Goal: Task Accomplishment & Management: Manage account settings

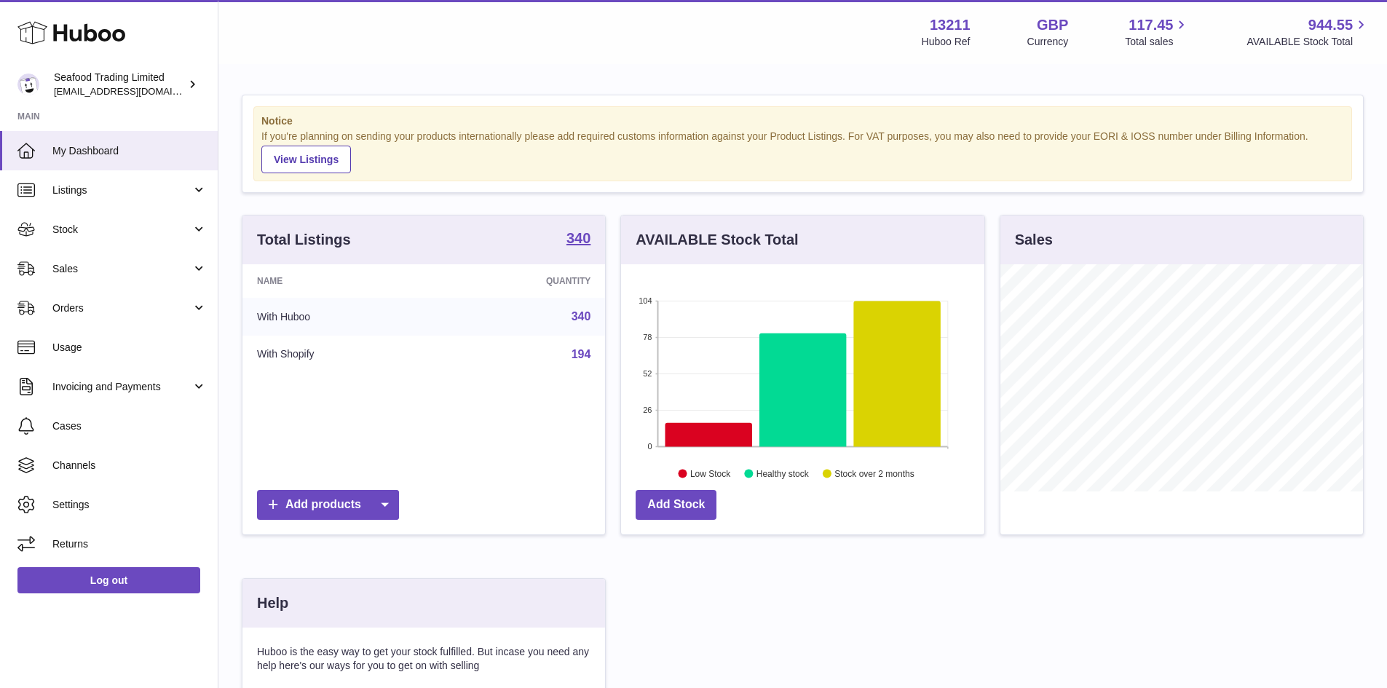
scroll to position [227, 363]
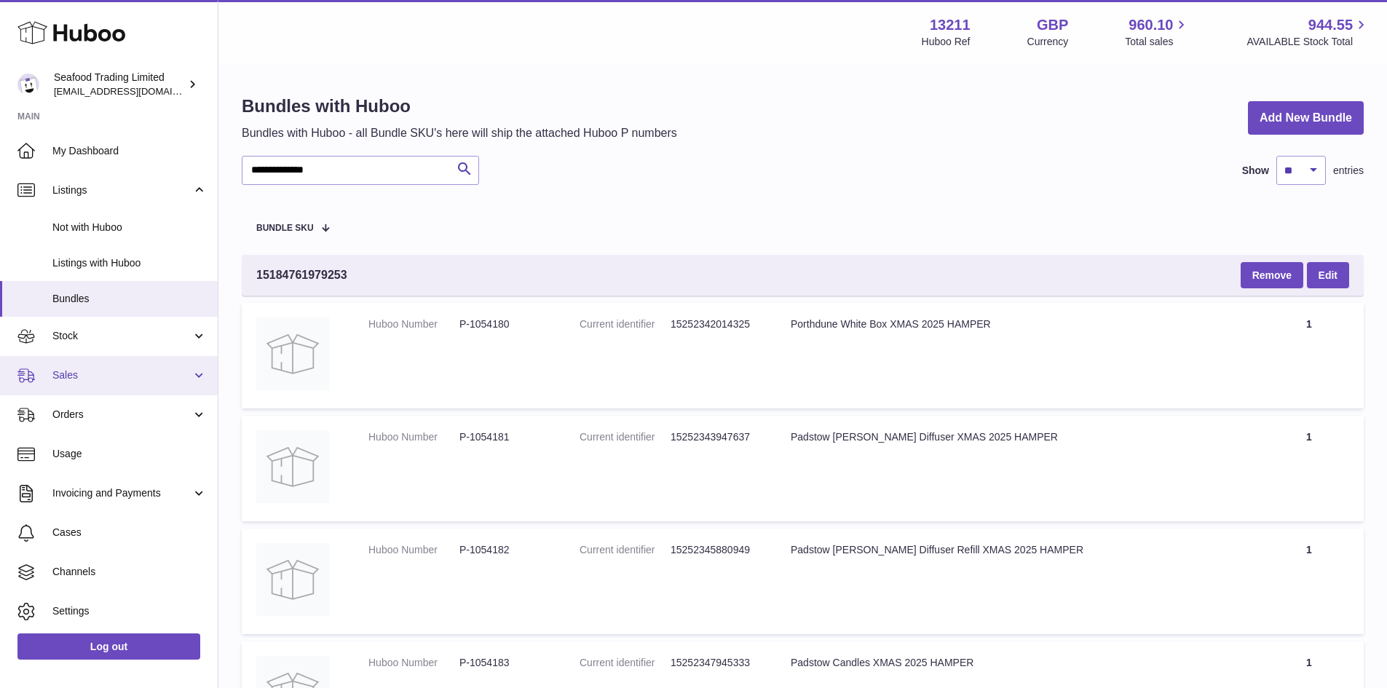
click at [92, 384] on link "Sales" at bounding box center [109, 375] width 218 height 39
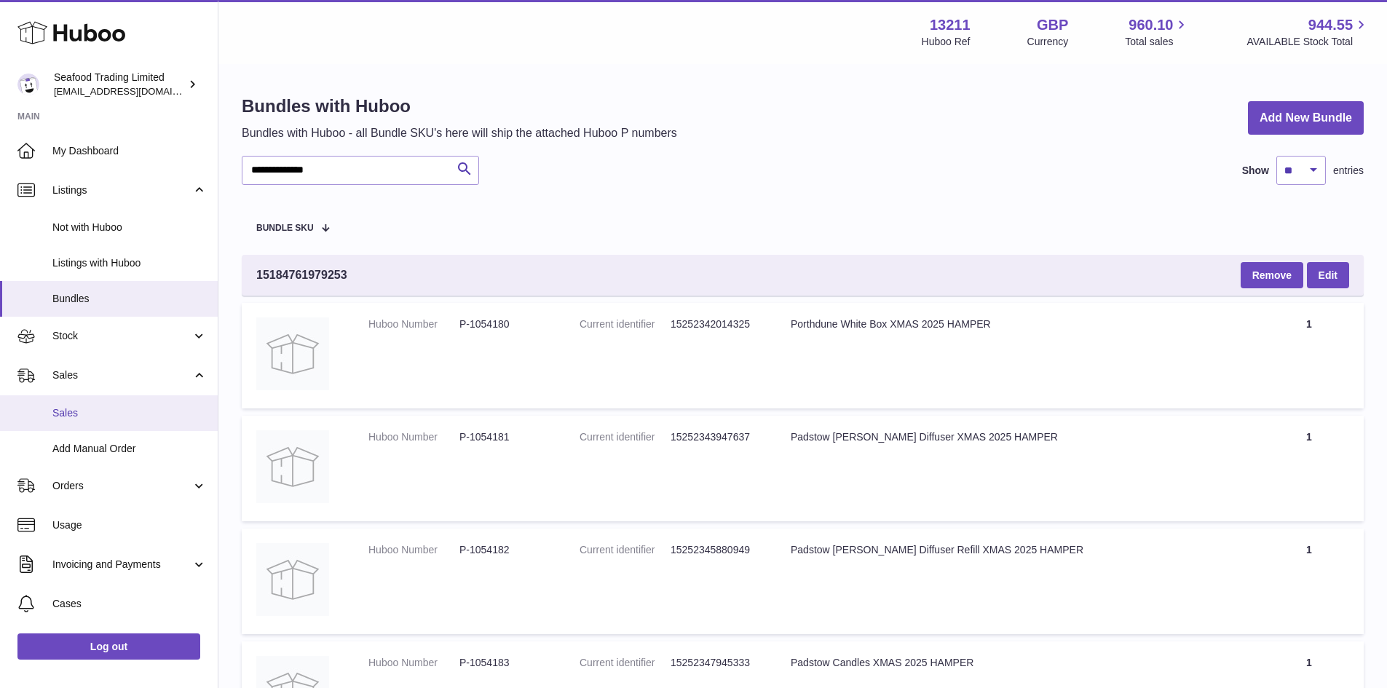
click at [71, 408] on span "Sales" at bounding box center [129, 413] width 154 height 14
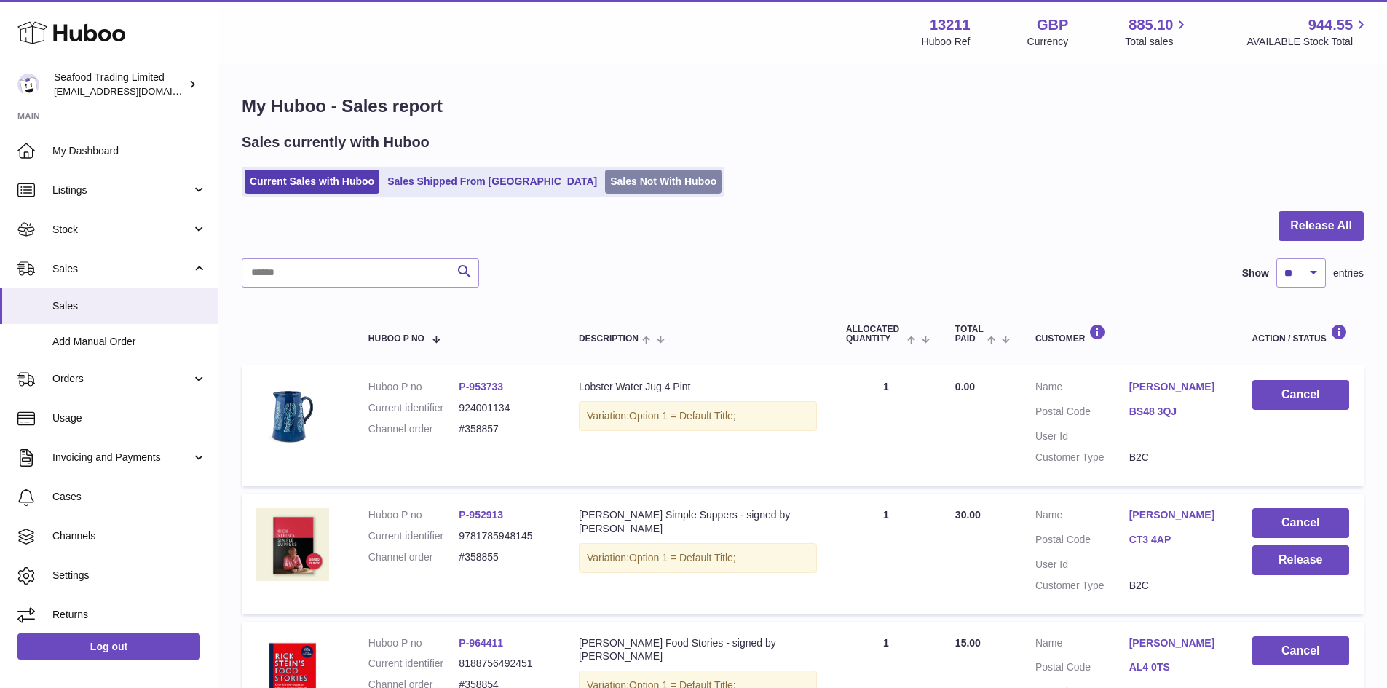
click at [605, 181] on link "Sales Not With Huboo" at bounding box center [663, 182] width 116 height 24
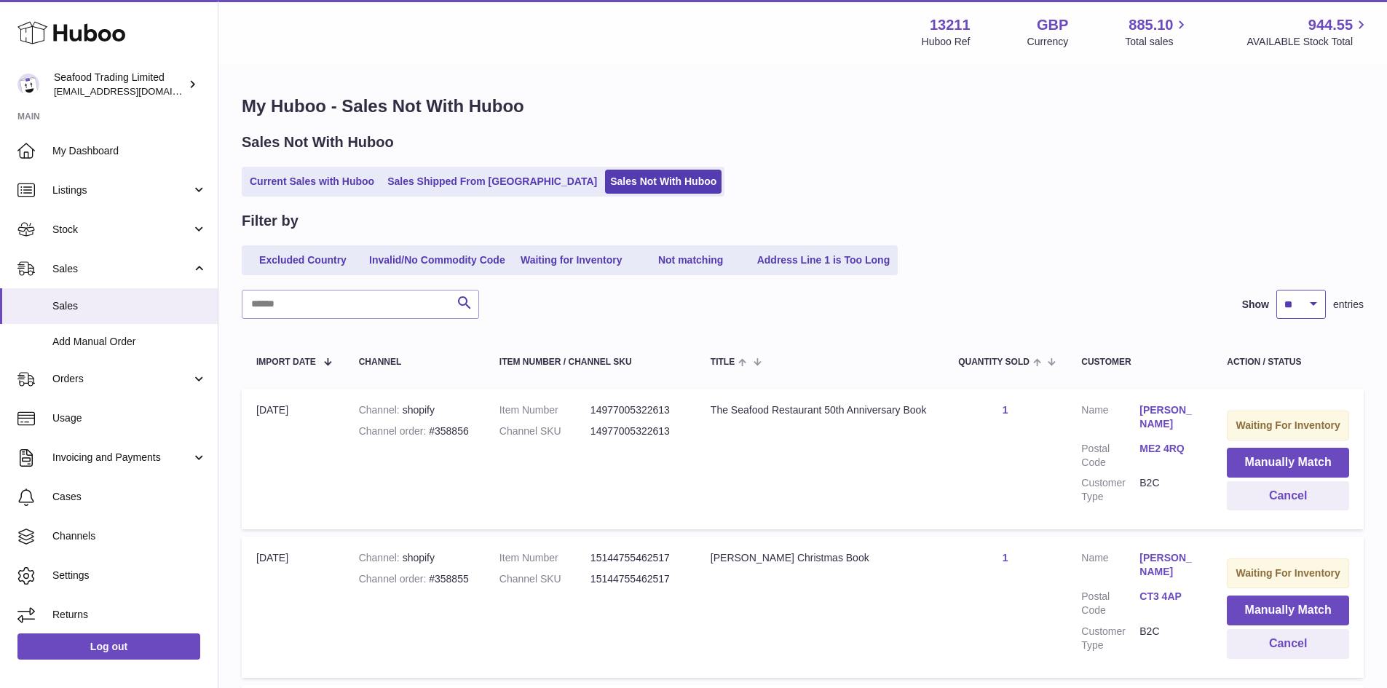
click at [1307, 302] on select "** ** ** ***" at bounding box center [1300, 304] width 49 height 29
select select "**"
click at [1276, 290] on select "** ** ** ***" at bounding box center [1300, 304] width 49 height 29
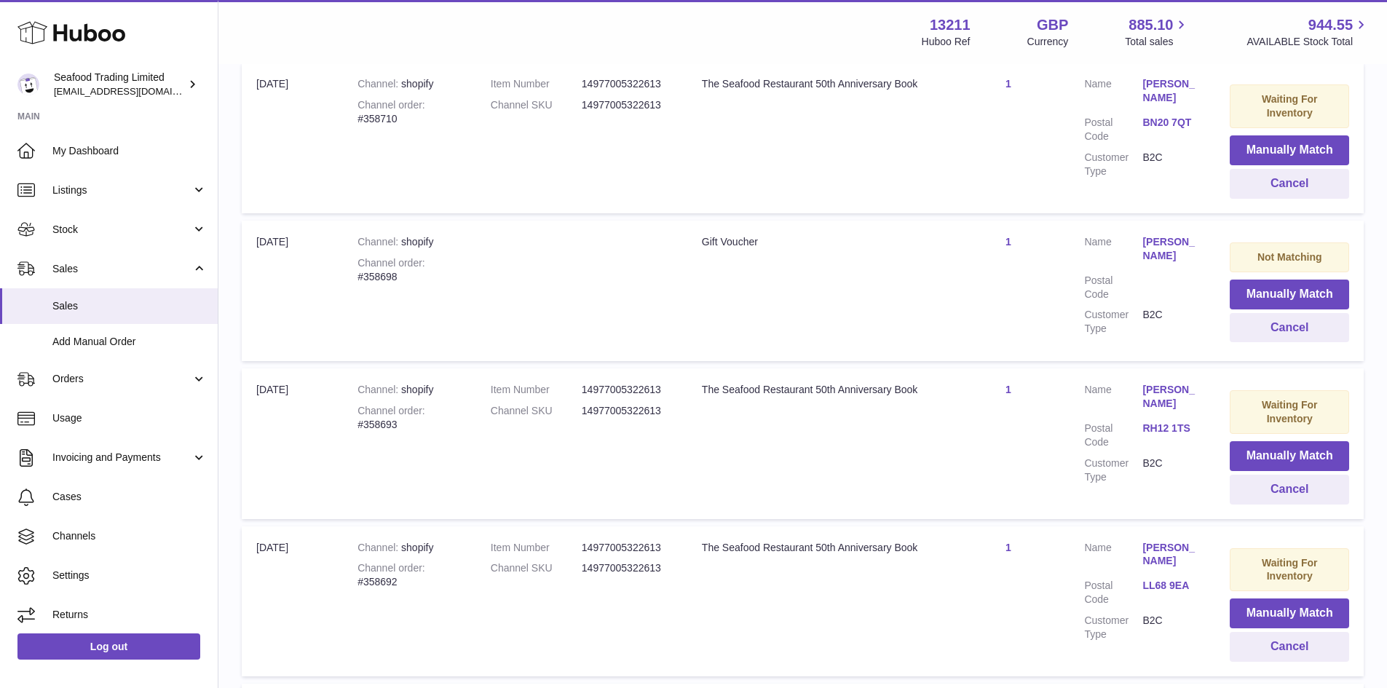
scroll to position [1456, 0]
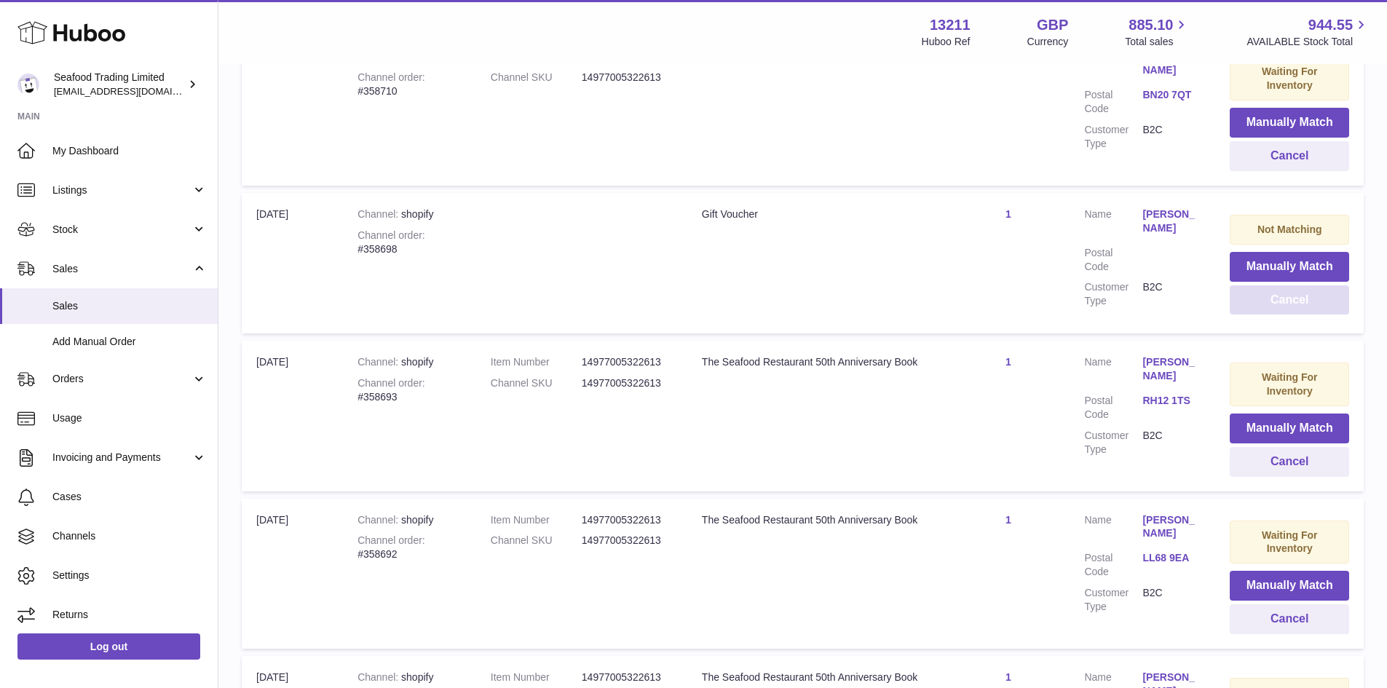
click at [1278, 301] on button "Cancel" at bounding box center [1288, 300] width 119 height 30
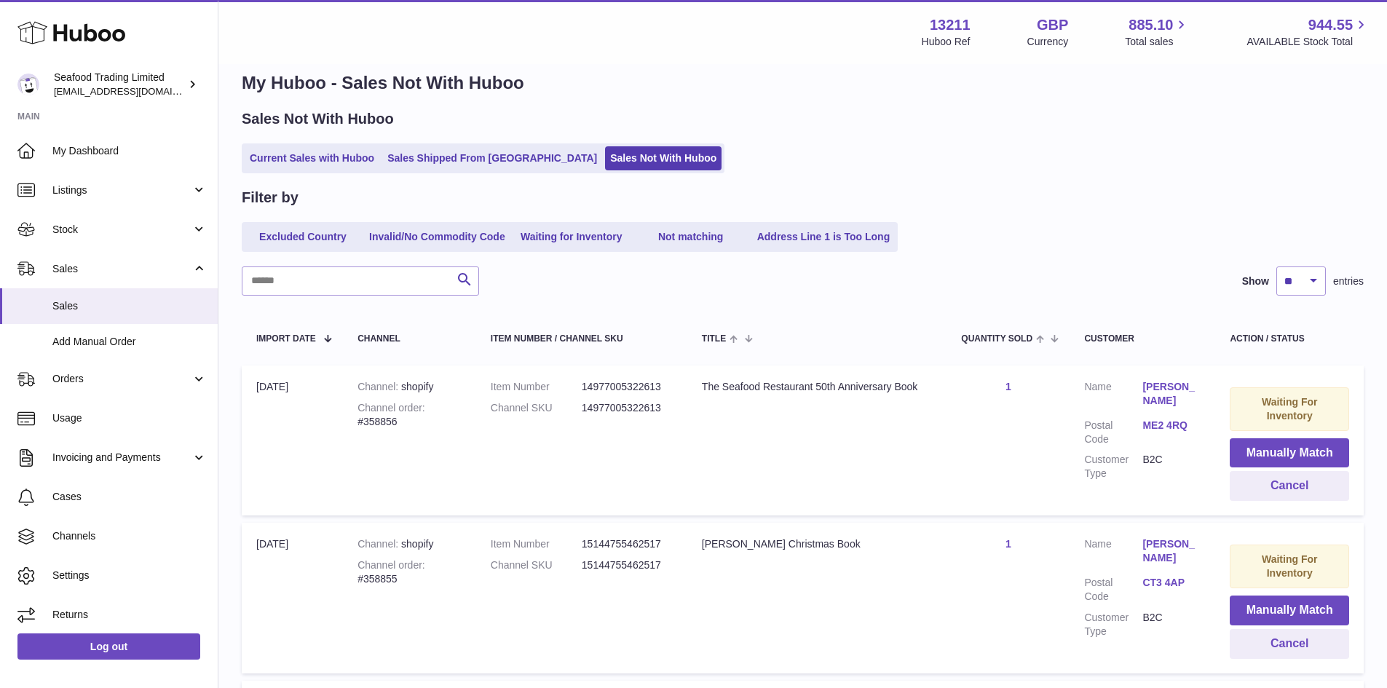
scroll to position [0, 0]
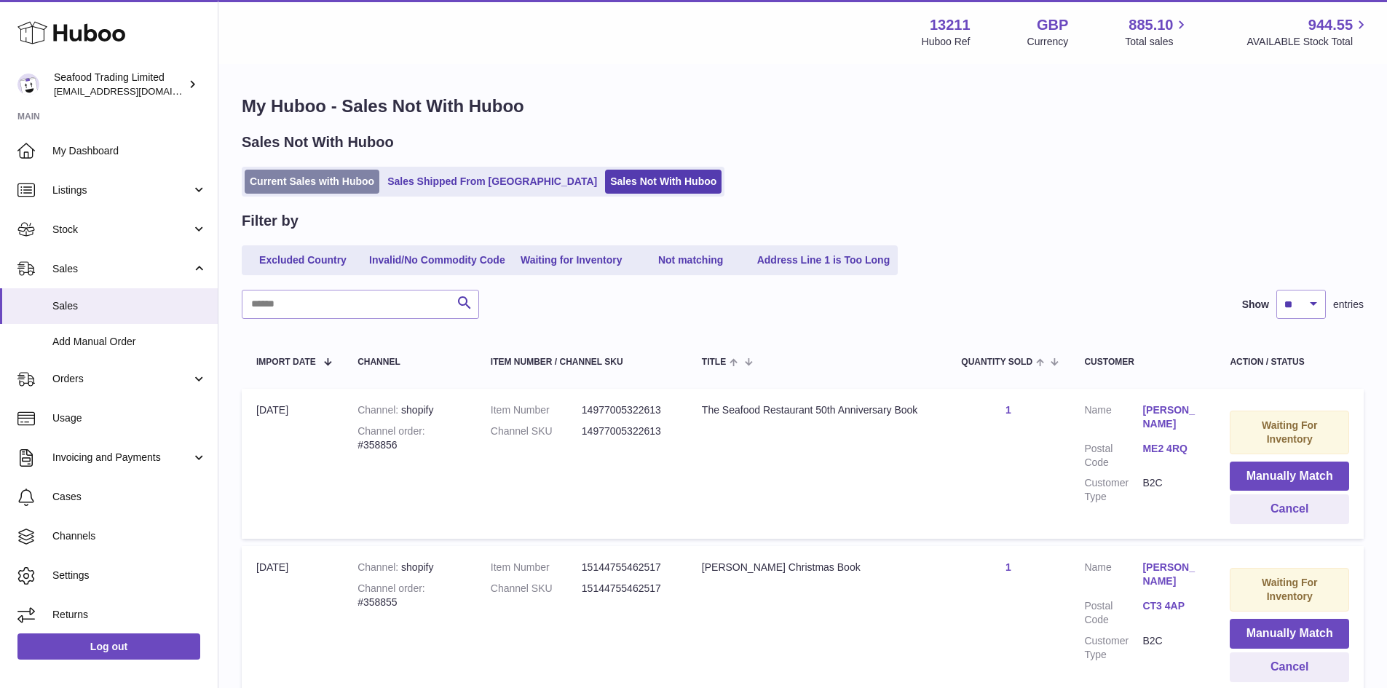
click at [277, 183] on link "Current Sales with Huboo" at bounding box center [312, 182] width 135 height 24
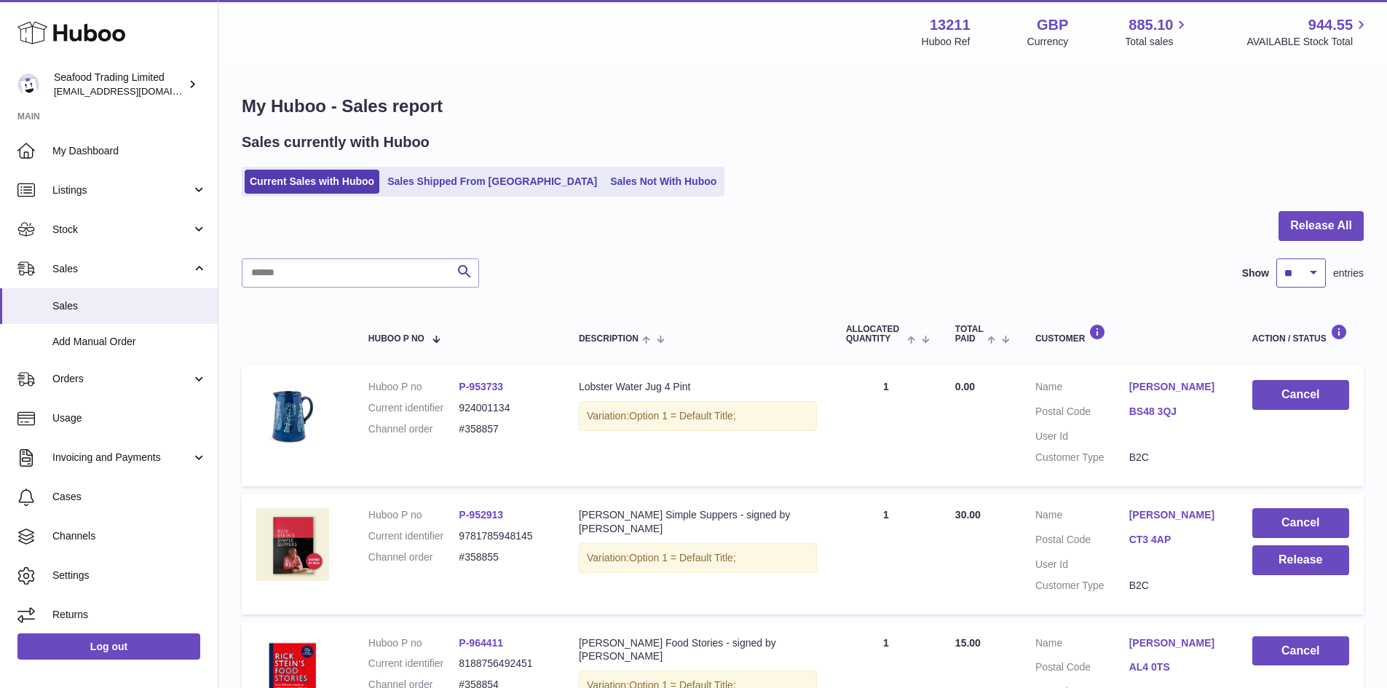
click at [1290, 262] on select "** ** ** ***" at bounding box center [1300, 272] width 49 height 29
select select "**"
click at [1276, 258] on select "** ** ** ***" at bounding box center [1300, 272] width 49 height 29
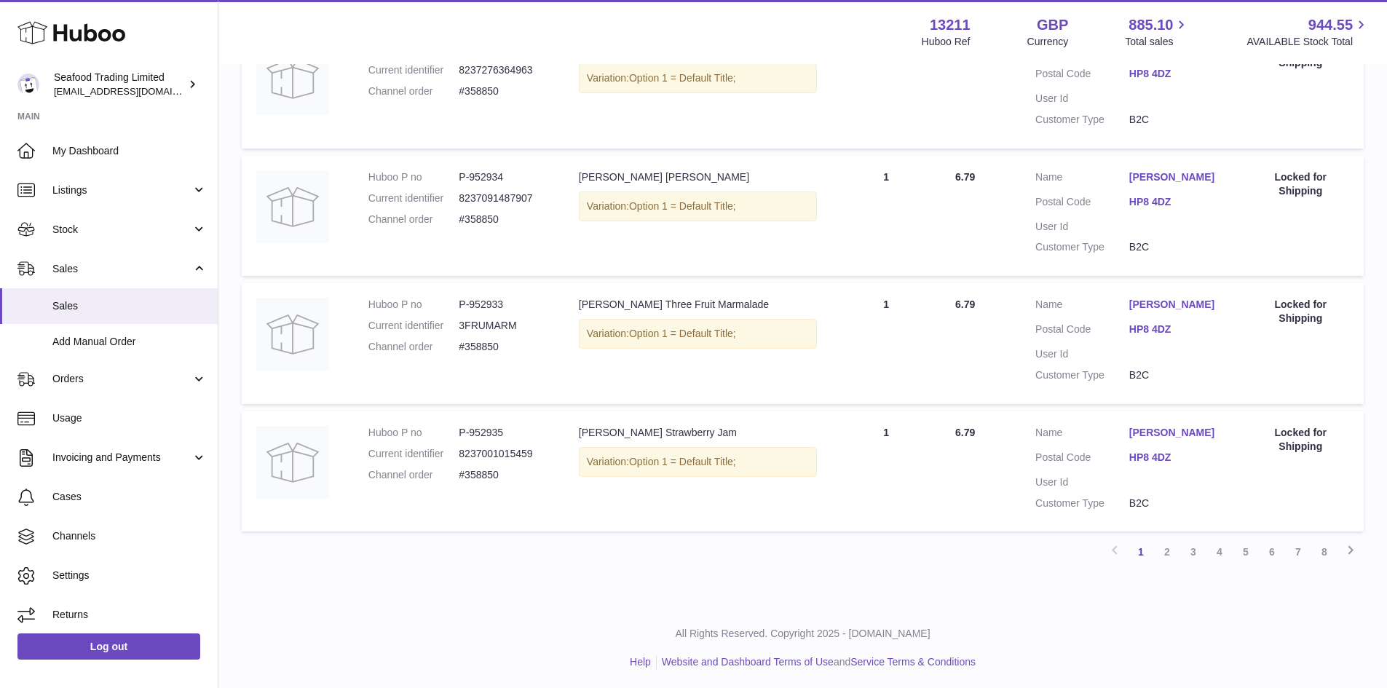
scroll to position [3024, 0]
click at [1164, 544] on link "2" at bounding box center [1167, 549] width 26 height 26
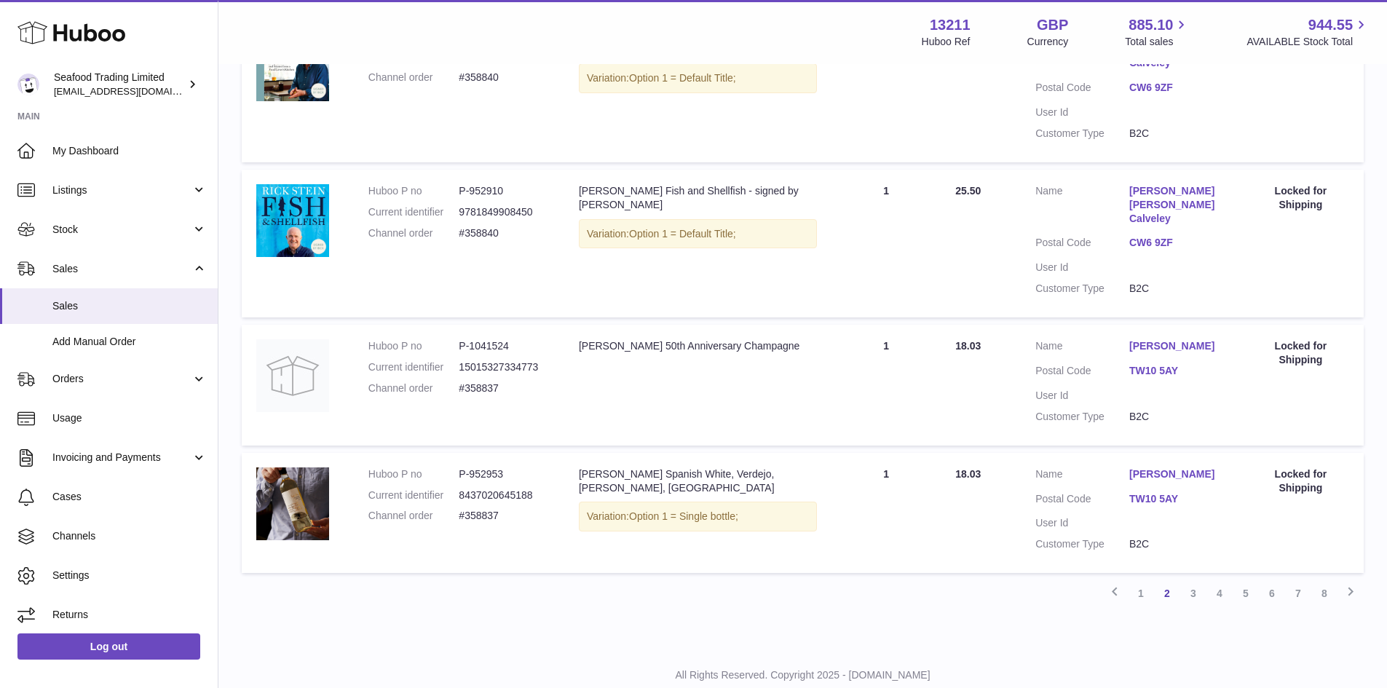
scroll to position [3134, 0]
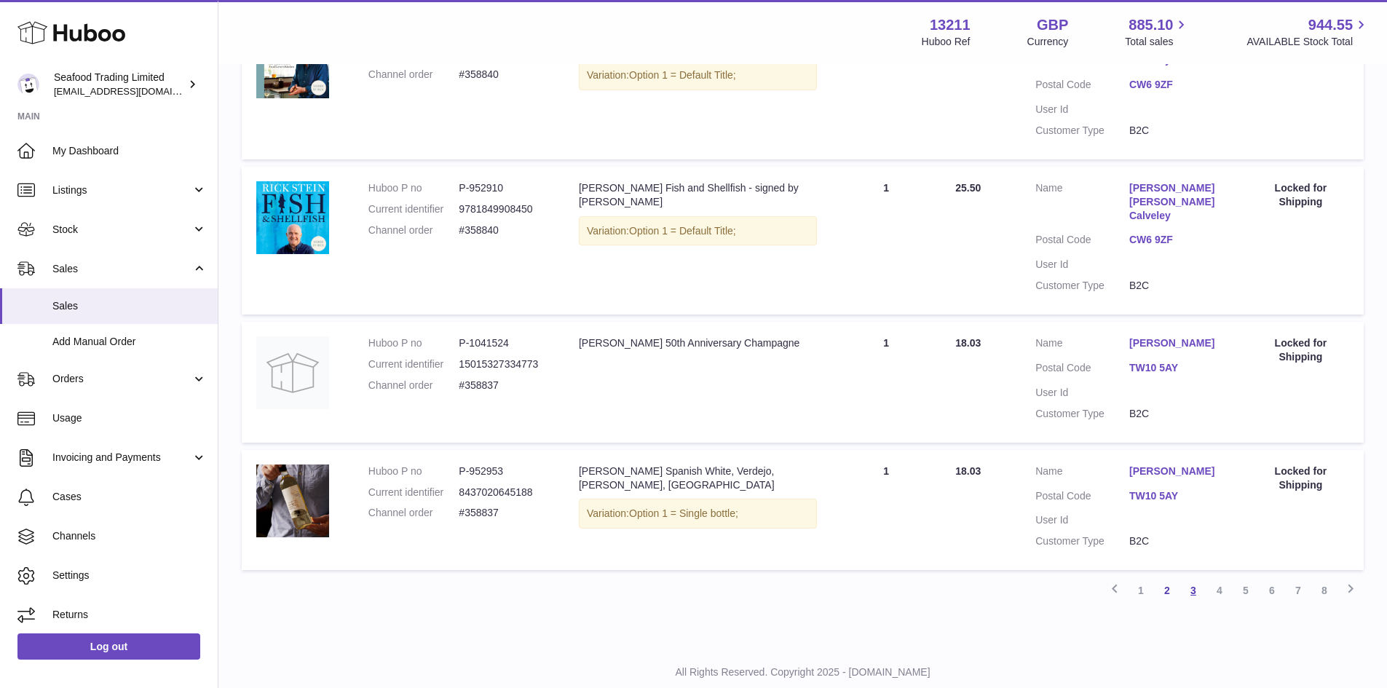
click at [1187, 577] on link "3" at bounding box center [1193, 590] width 26 height 26
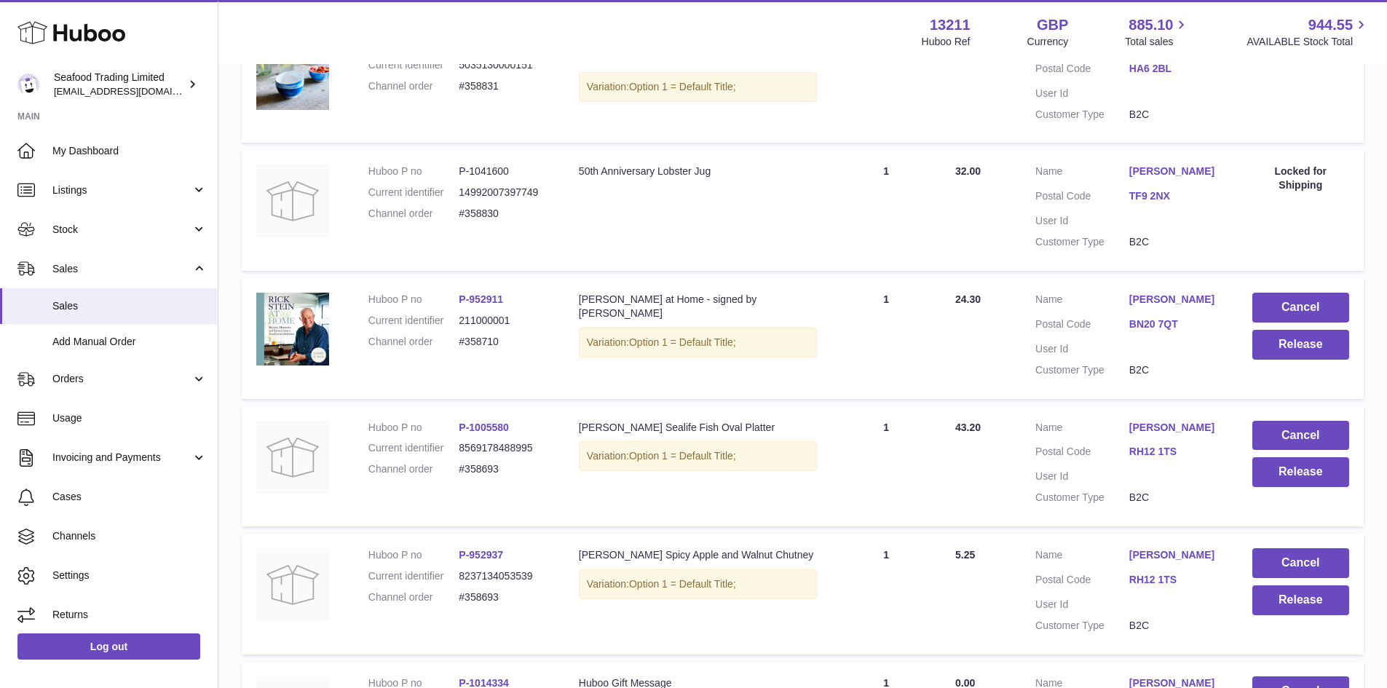
scroll to position [1667, 0]
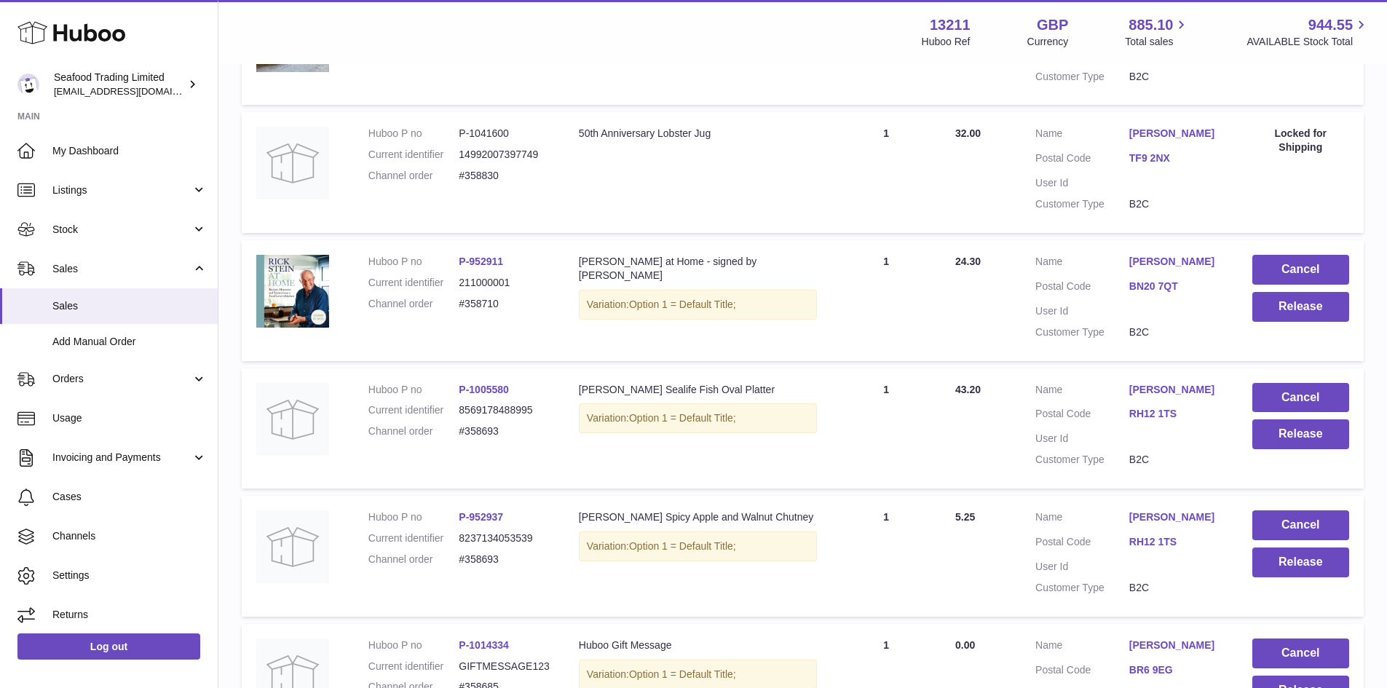
click at [483, 311] on dd "#358710" at bounding box center [504, 304] width 91 height 14
copy dd "358710"
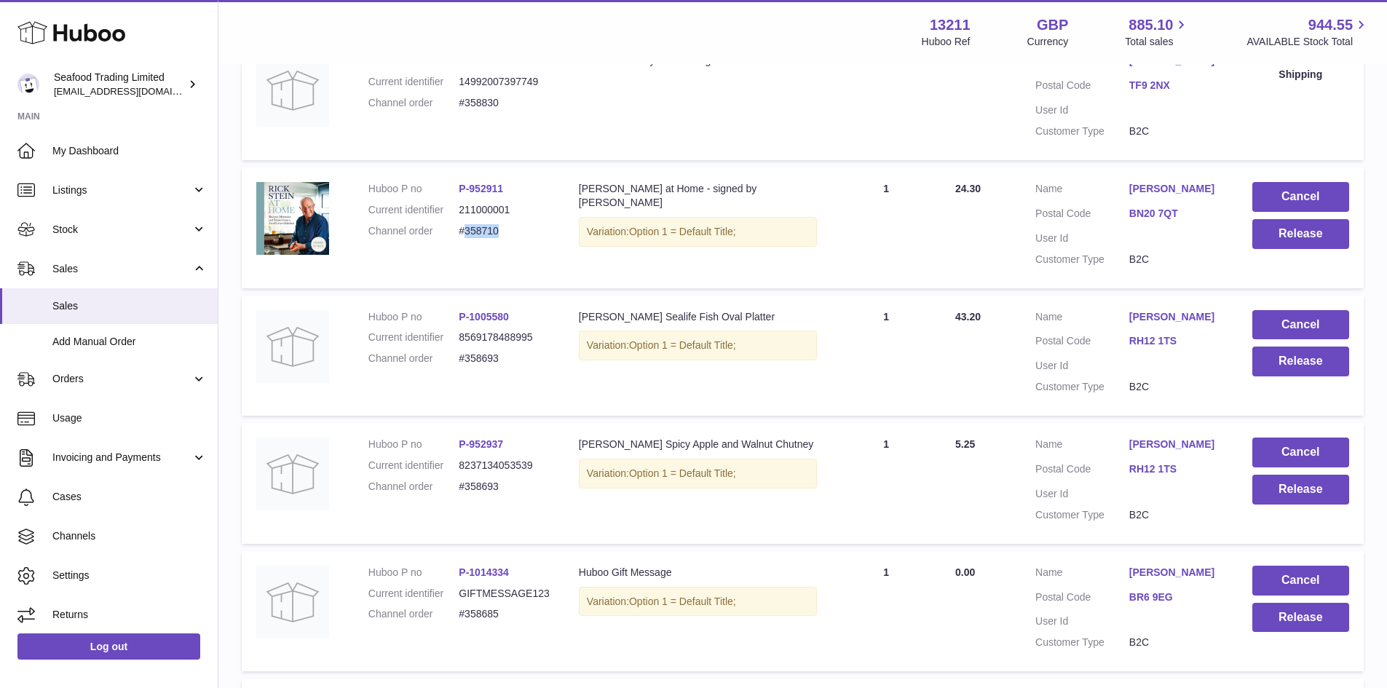
click at [490, 365] on dd "#358693" at bounding box center [504, 359] width 91 height 14
copy dd "358693"
click at [1313, 376] on button "Release" at bounding box center [1300, 361] width 97 height 30
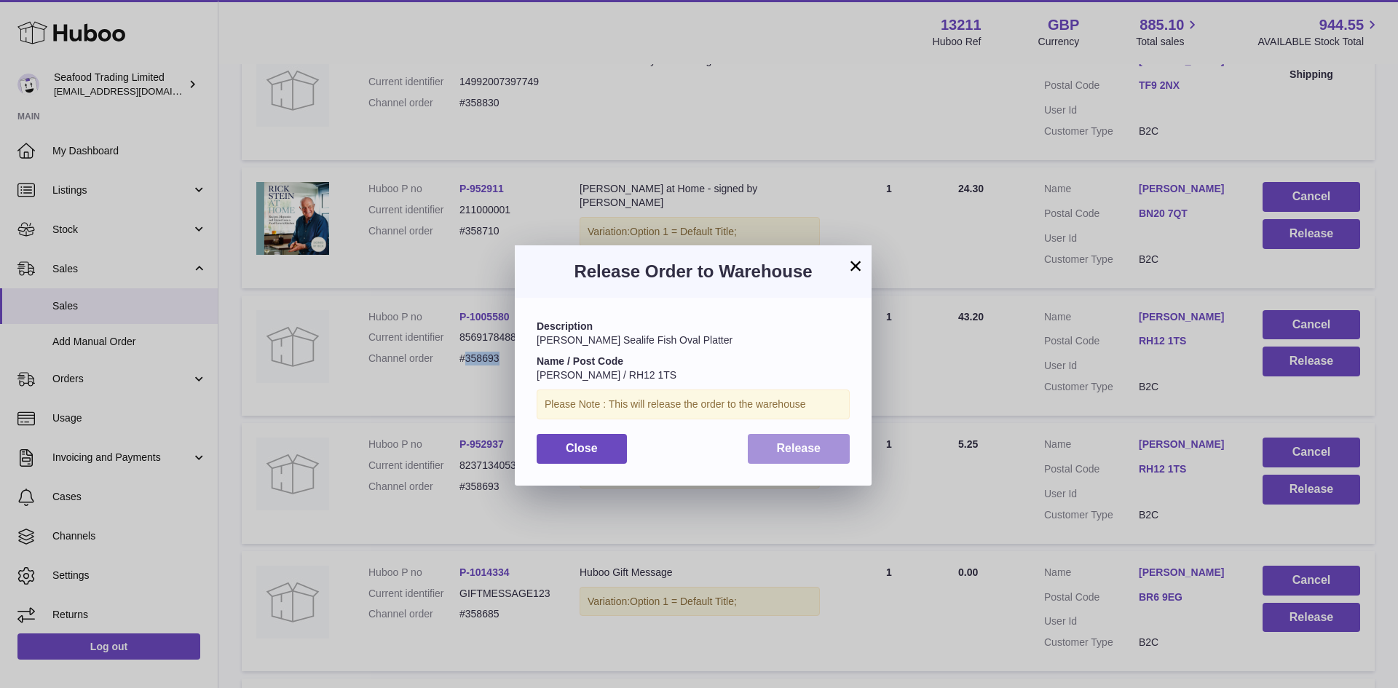
click at [787, 462] on button "Release" at bounding box center [799, 449] width 103 height 30
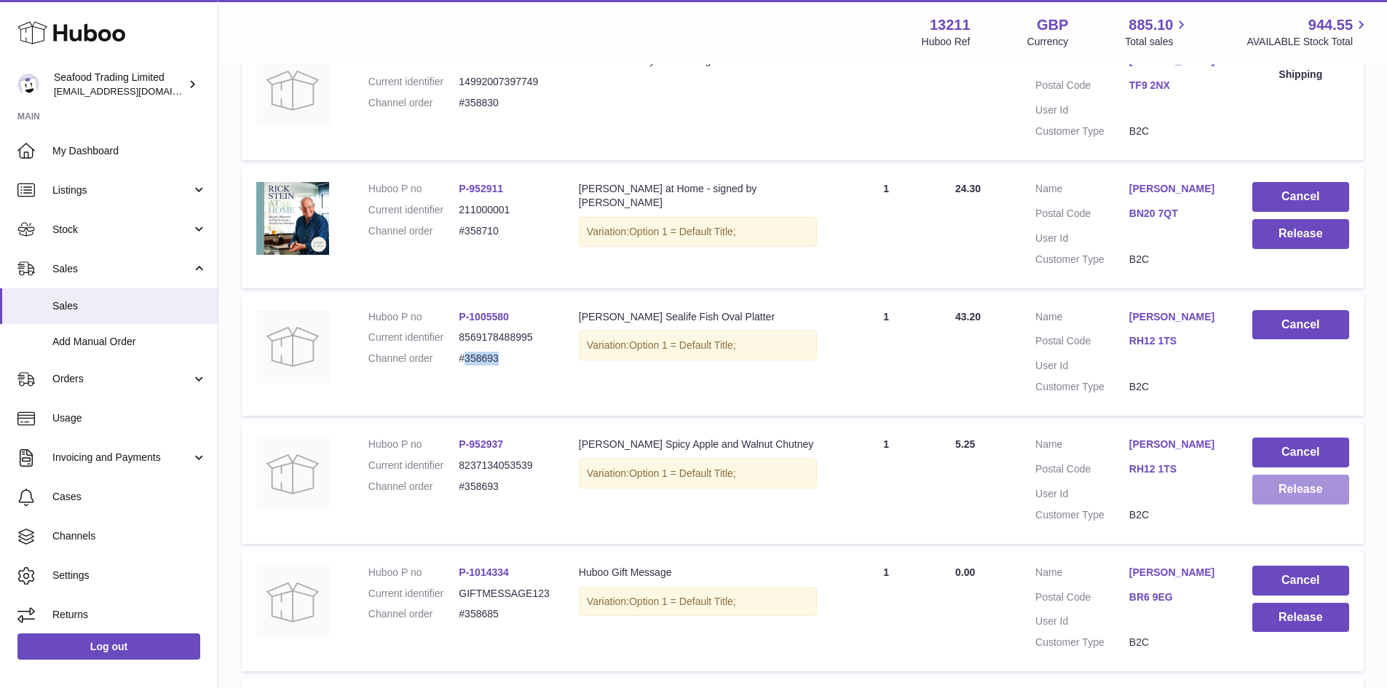
click at [1272, 504] on button "Release" at bounding box center [1300, 490] width 97 height 30
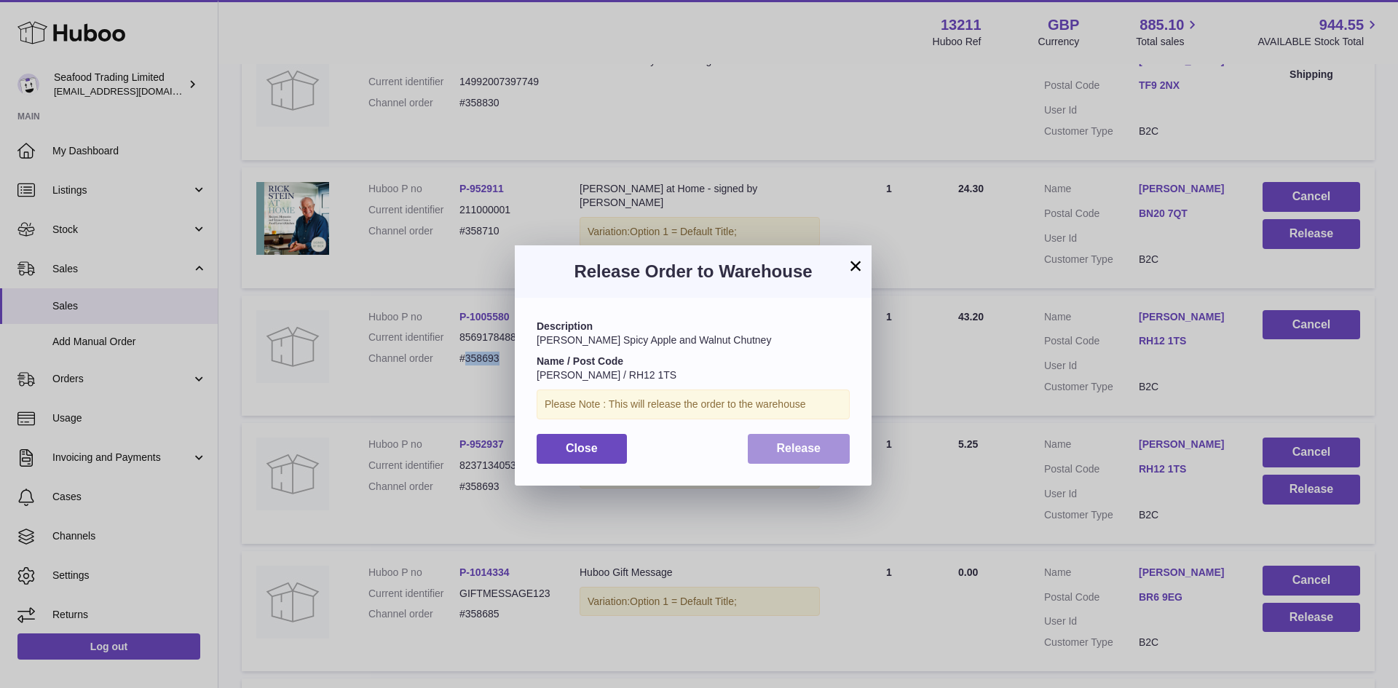
click at [793, 452] on span "Release" at bounding box center [799, 448] width 44 height 12
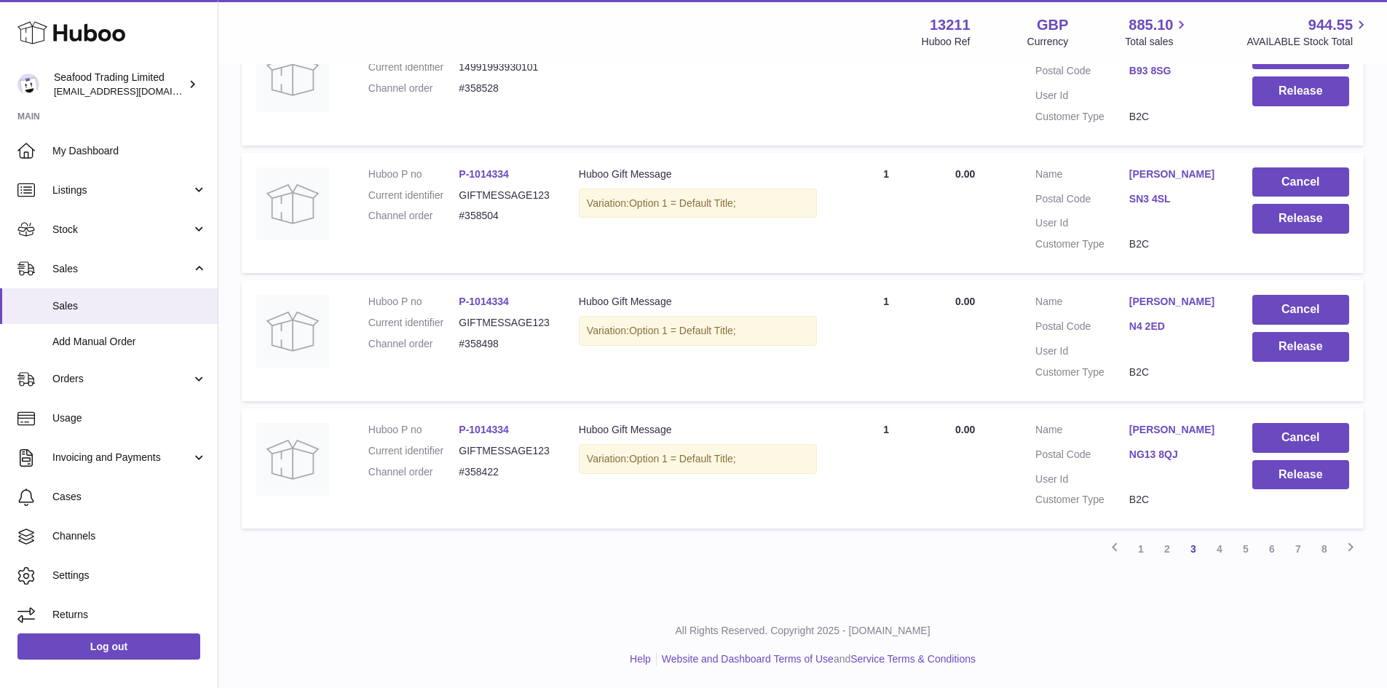
scroll to position [3107, 0]
click at [1221, 546] on link "4" at bounding box center [1219, 549] width 26 height 26
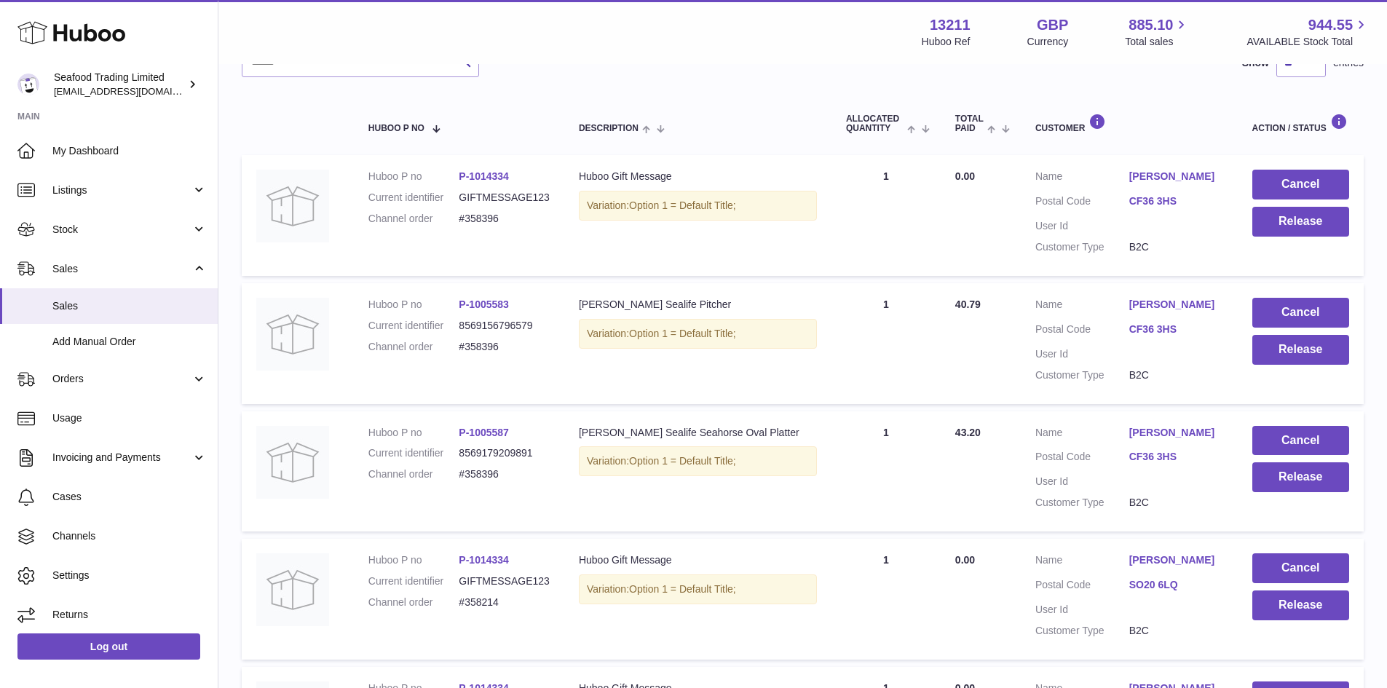
scroll to position [211, 0]
click at [491, 475] on dd "#358396" at bounding box center [504, 474] width 91 height 14
copy dd "358396"
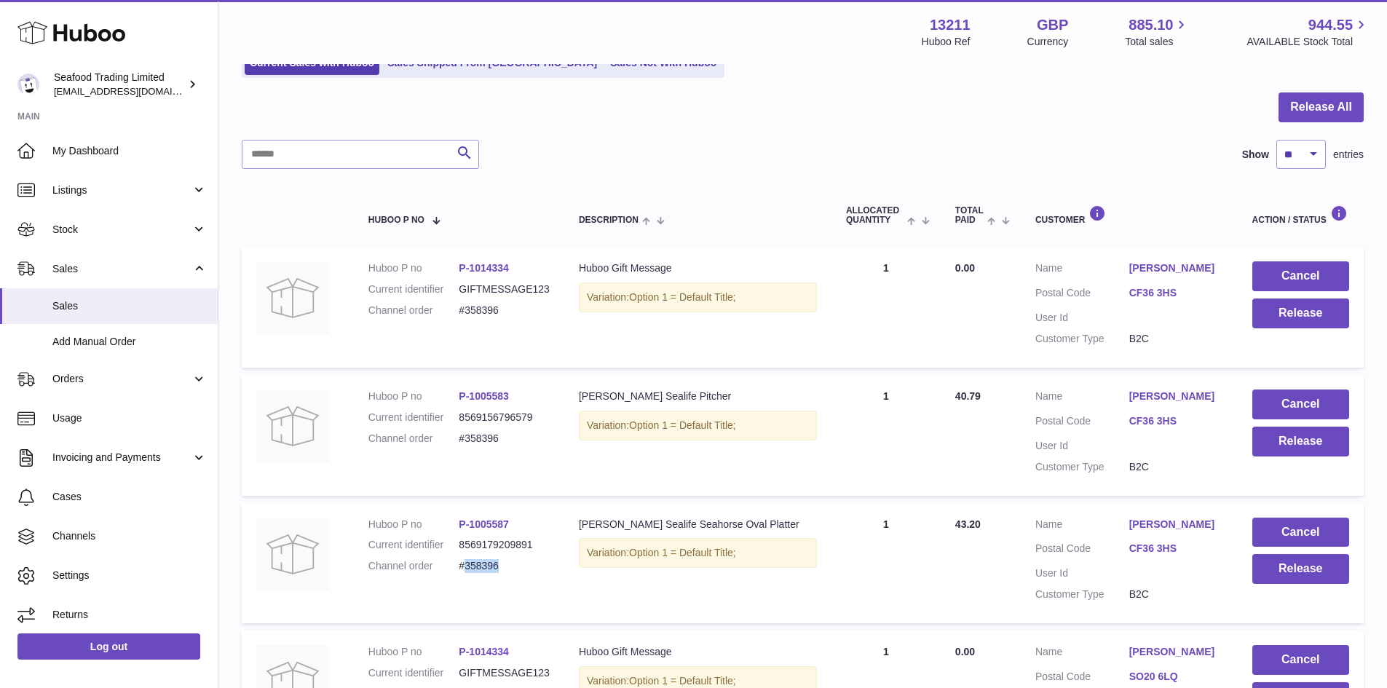
scroll to position [0, 0]
